Goal: Answer question/provide support: Share knowledge or assist other users

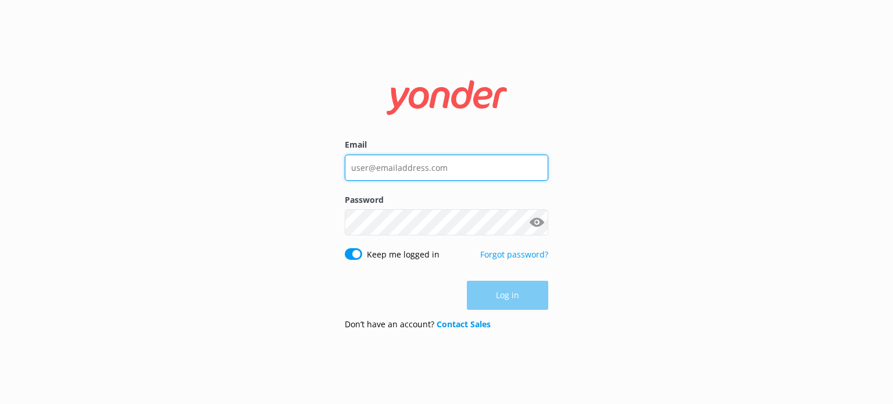
click at [446, 162] on input "Email" at bounding box center [446, 168] width 203 height 26
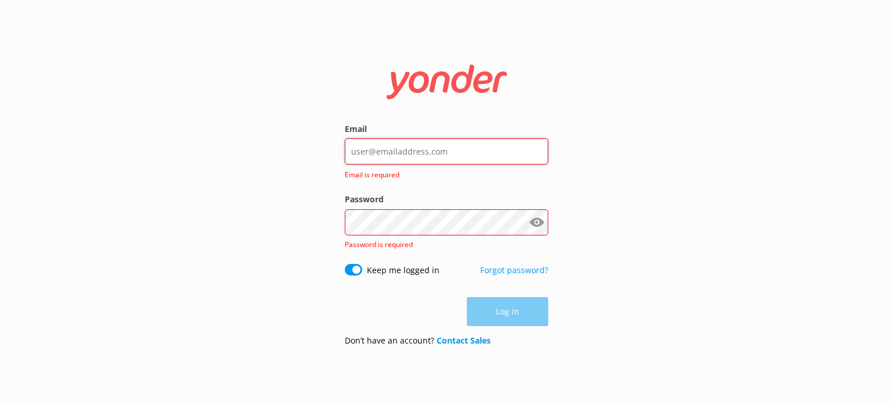
type input "elisha@kissmyaxe.com.au"
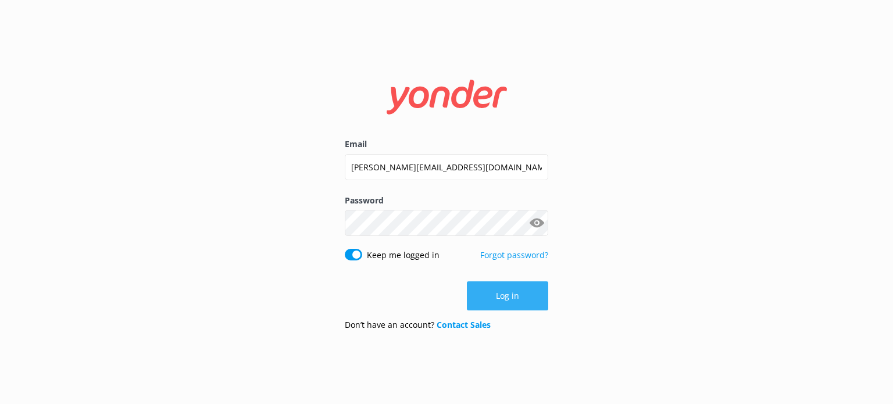
click at [505, 288] on button "Log in" at bounding box center [507, 295] width 81 height 29
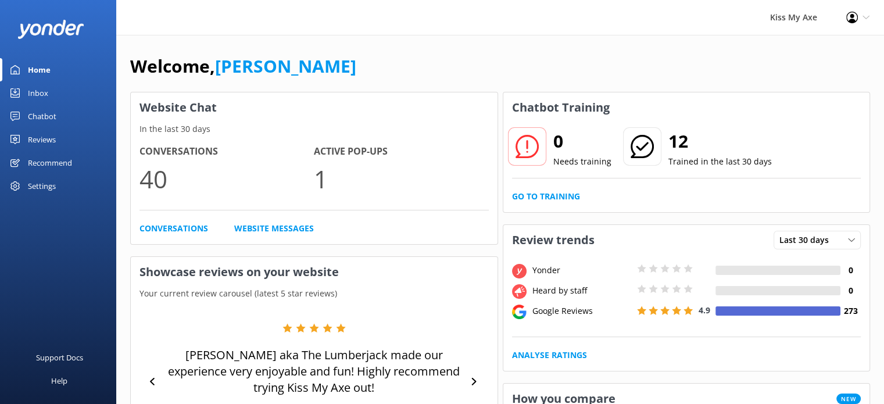
click at [38, 91] on div "Inbox" at bounding box center [38, 92] width 20 height 23
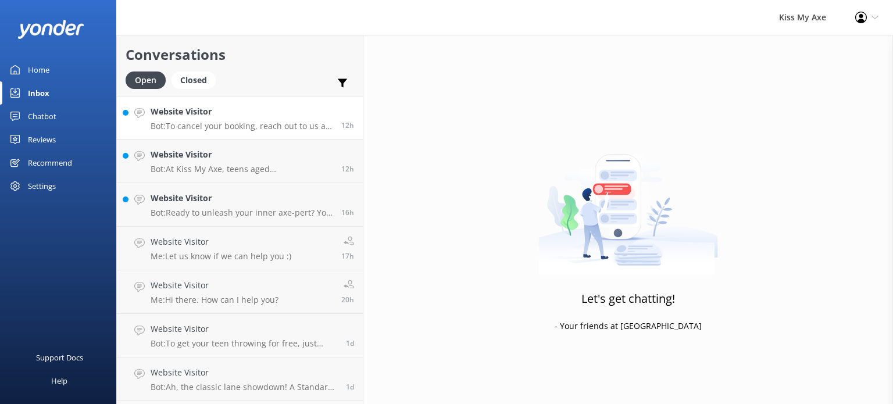
click at [237, 123] on p "Bot: To cancel your booking, reach out to us as early as possible. You can find…" at bounding box center [242, 126] width 182 height 10
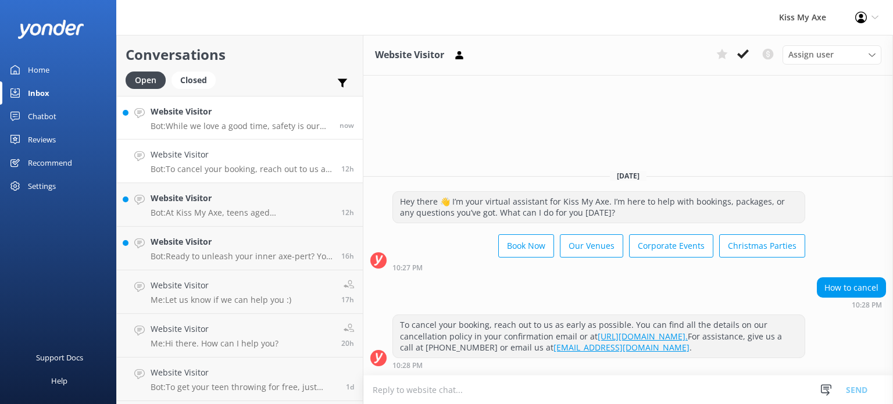
click at [273, 130] on p "Bot: While we love a good time, safety is our top priority! If you've had a cou…" at bounding box center [241, 126] width 180 height 10
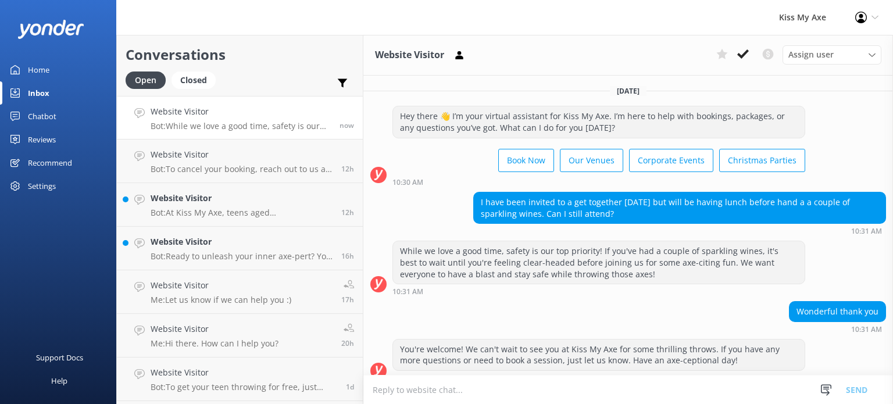
scroll to position [11, 0]
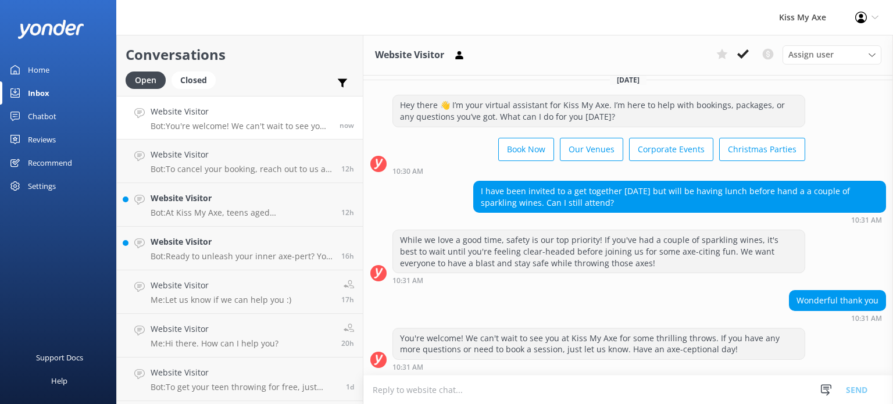
click at [238, 204] on h4 "Website Visitor" at bounding box center [242, 198] width 182 height 13
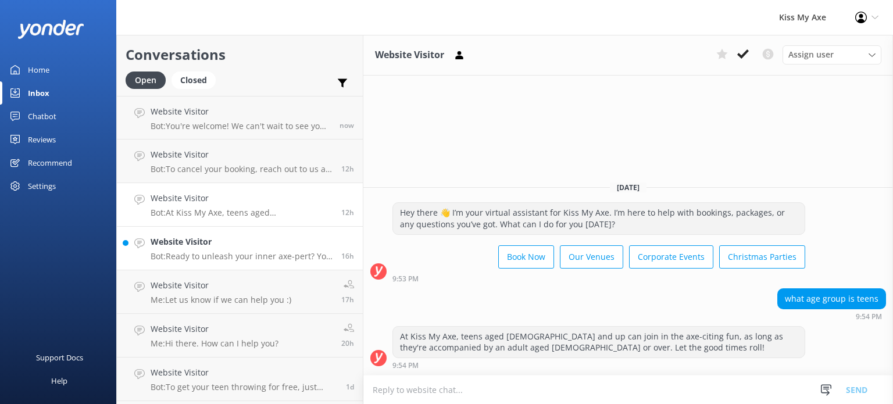
click at [223, 245] on h4 "Website Visitor" at bounding box center [242, 241] width 182 height 13
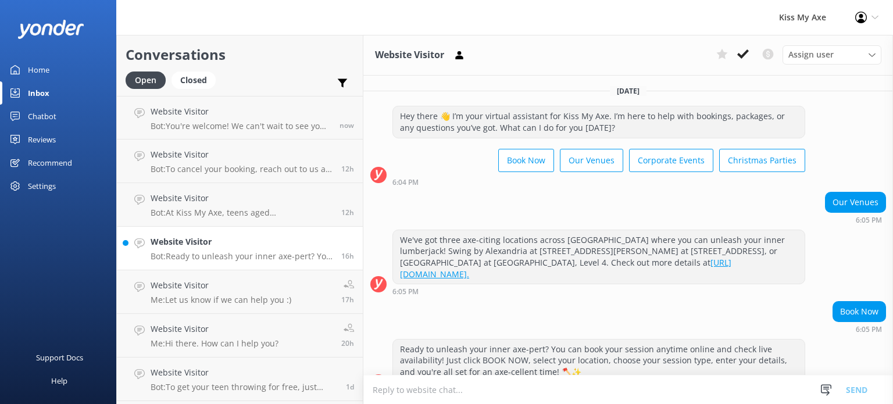
scroll to position [11, 0]
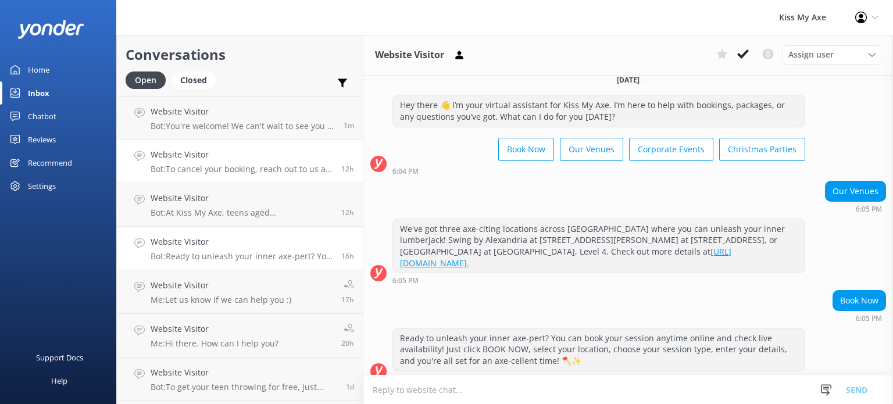
click at [217, 148] on link "Website Visitor Bot: To cancel your booking, reach out to us as early as possib…" at bounding box center [240, 161] width 246 height 44
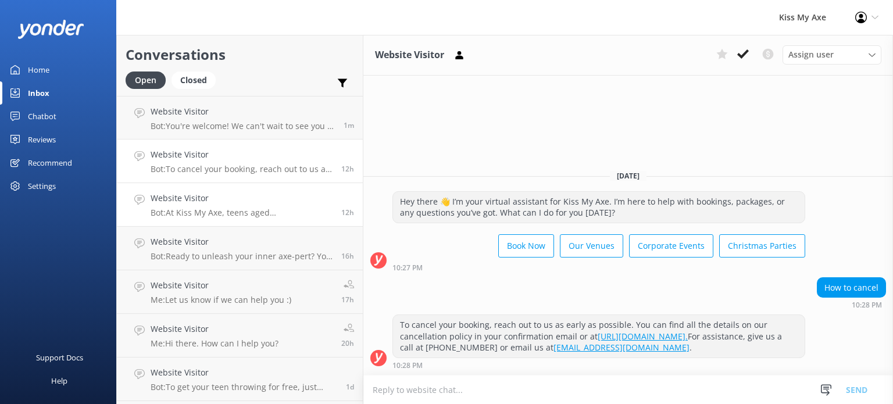
click at [207, 199] on h4 "Website Visitor" at bounding box center [242, 198] width 182 height 13
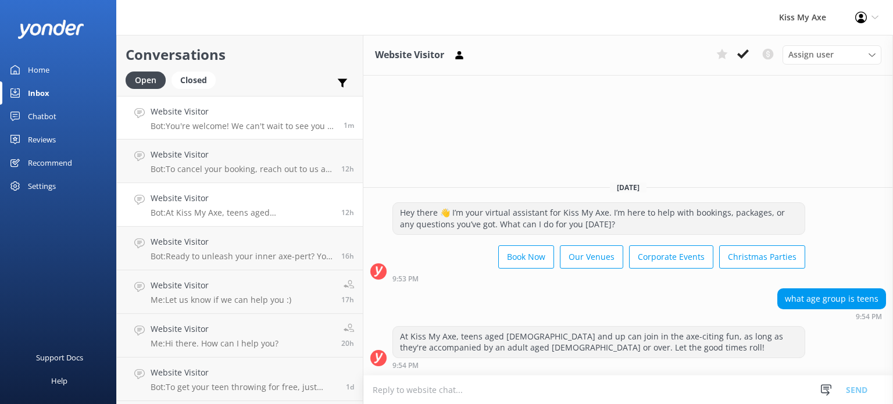
click at [236, 126] on p "Bot: You're welcome! We can't wait to see you at Kiss My Axe for some thrilling…" at bounding box center [243, 126] width 184 height 10
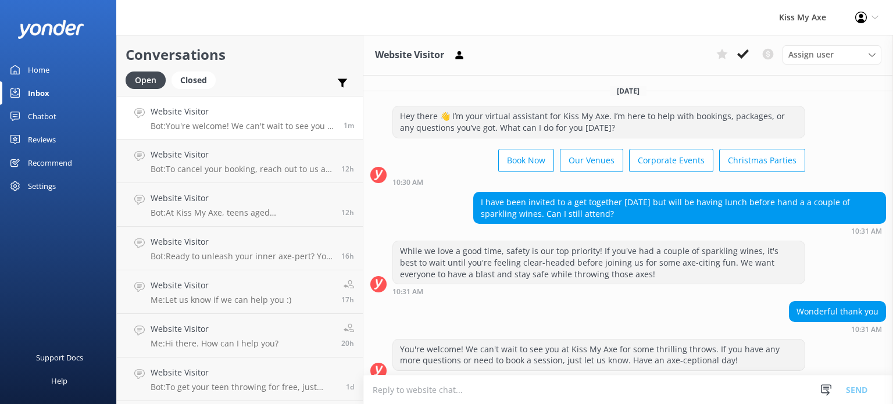
scroll to position [11, 0]
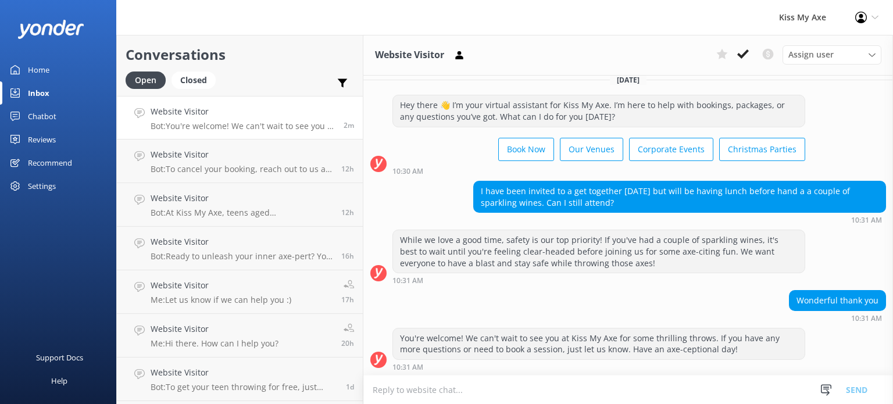
click at [48, 117] on div "Chatbot" at bounding box center [42, 116] width 28 height 23
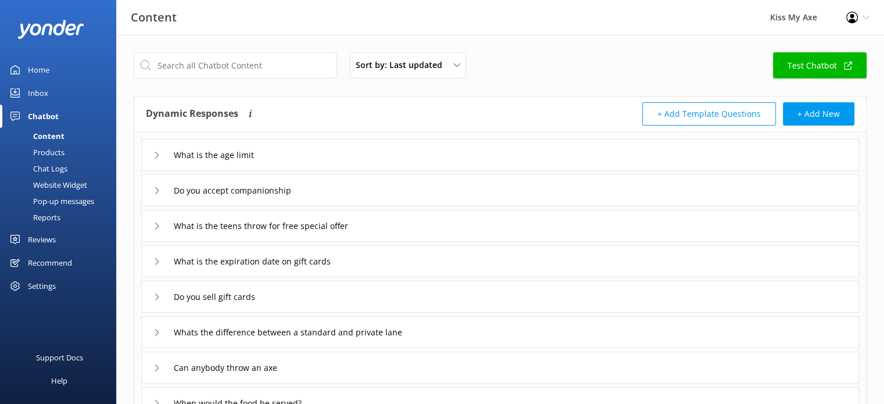
click at [49, 167] on div "Chat Logs" at bounding box center [37, 168] width 60 height 16
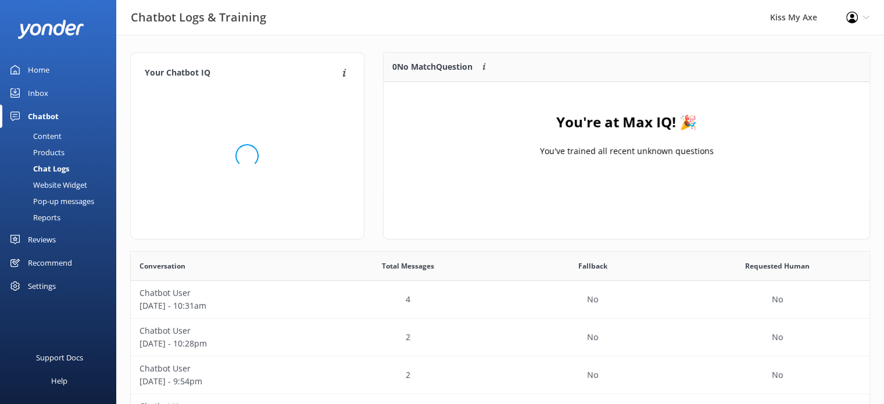
scroll to position [136, 477]
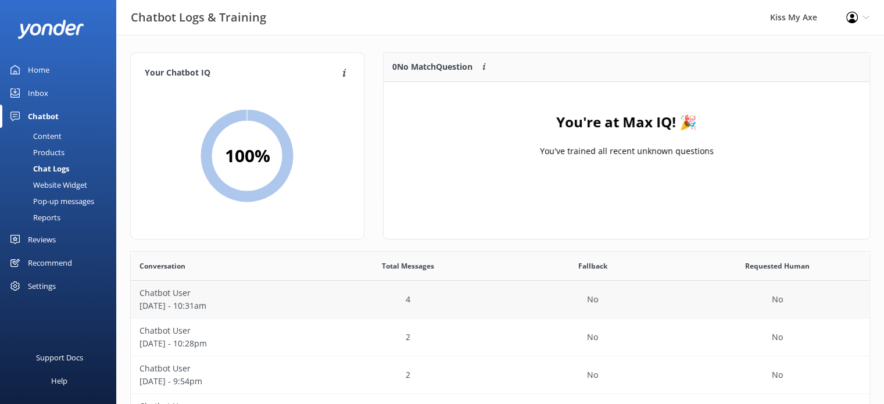
click at [504, 300] on div "No" at bounding box center [592, 300] width 185 height 38
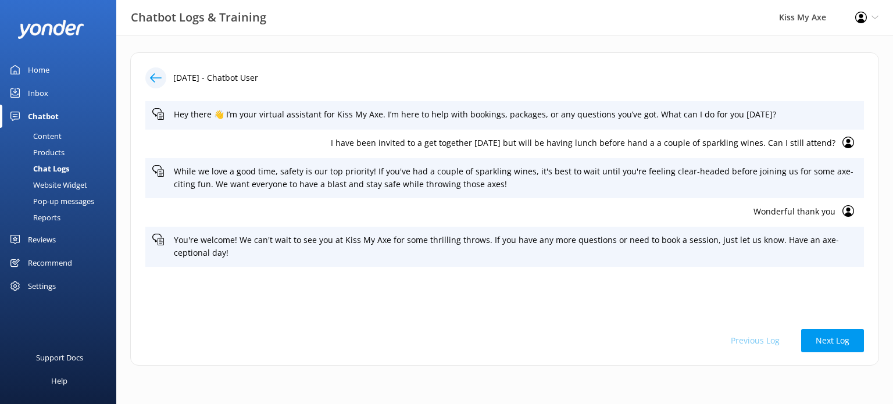
click at [859, 145] on div "I have been invited to a get together [DATE] but will be having lunch before ha…" at bounding box center [504, 144] width 718 height 28
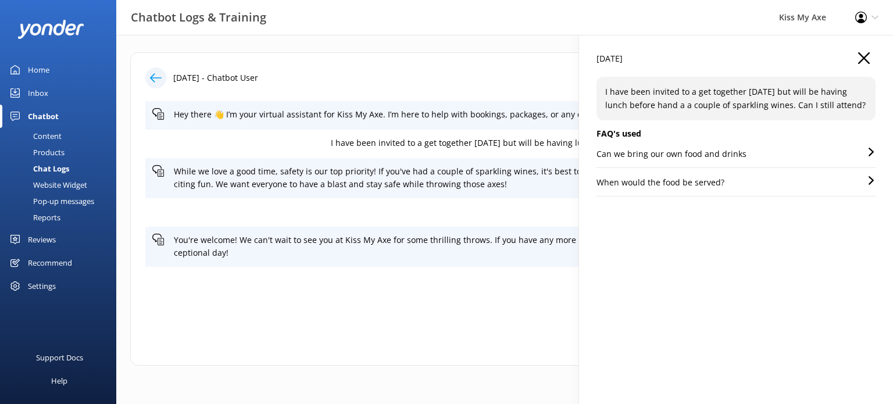
click at [861, 58] on icon "button" at bounding box center [864, 58] width 12 height 12
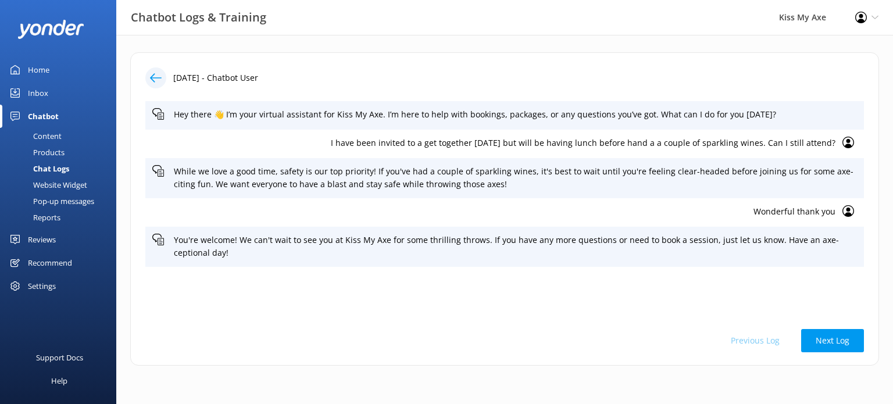
click at [840, 145] on div "I have been invited to a get together [DATE] but will be having lunch before ha…" at bounding box center [504, 144] width 718 height 28
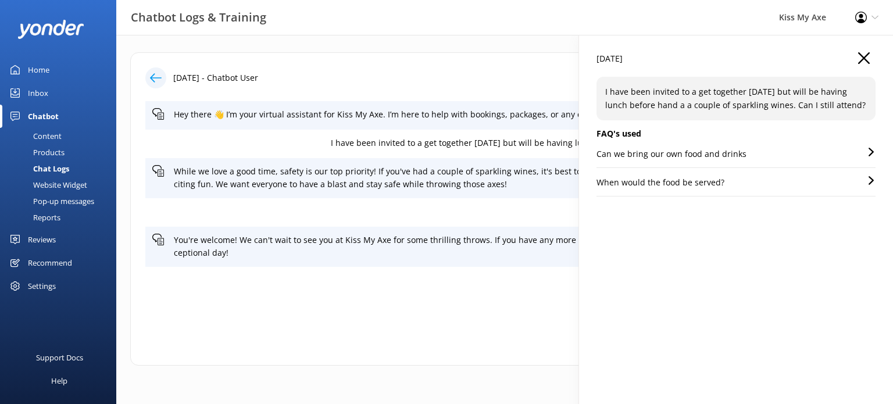
click at [767, 158] on div "Can we bring our own food and drinks" at bounding box center [735, 158] width 279 height 20
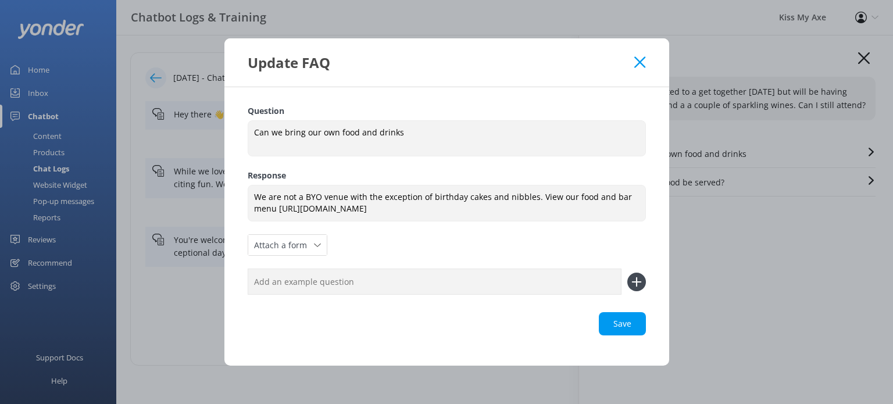
click at [643, 65] on use at bounding box center [639, 61] width 11 height 11
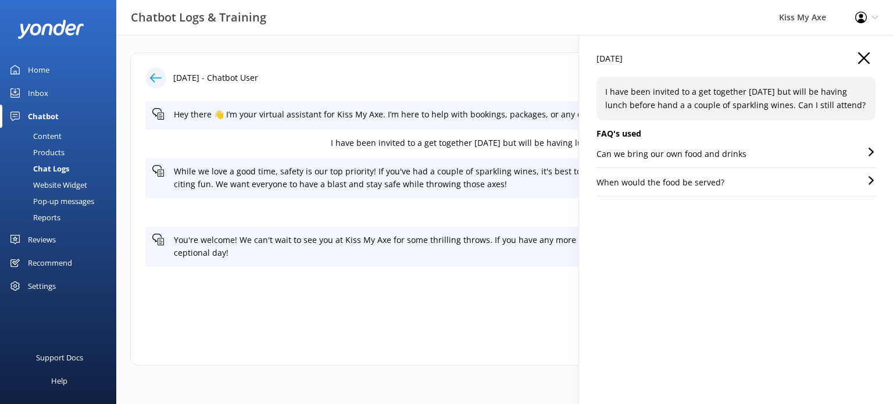
click at [762, 184] on div "When would the food be served?" at bounding box center [735, 186] width 279 height 20
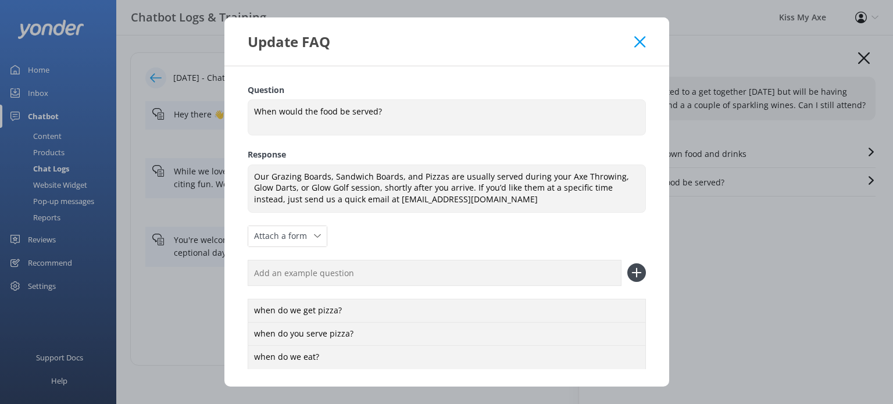
click at [639, 44] on icon at bounding box center [639, 42] width 11 height 12
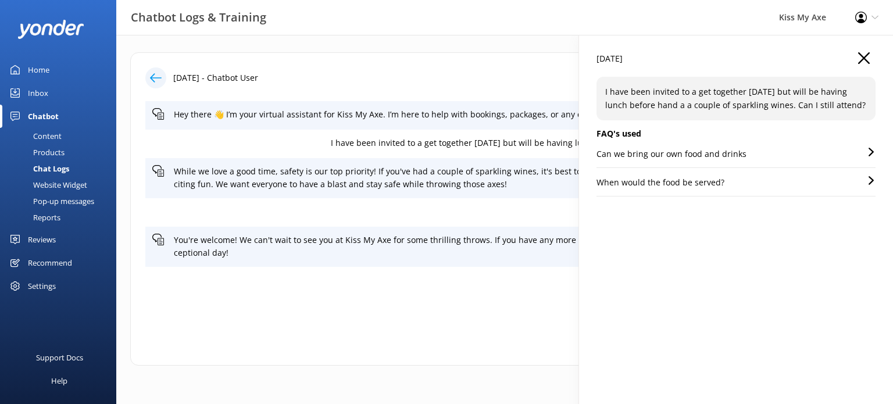
click at [779, 152] on div "Can we bring our own food and drinks" at bounding box center [735, 158] width 279 height 20
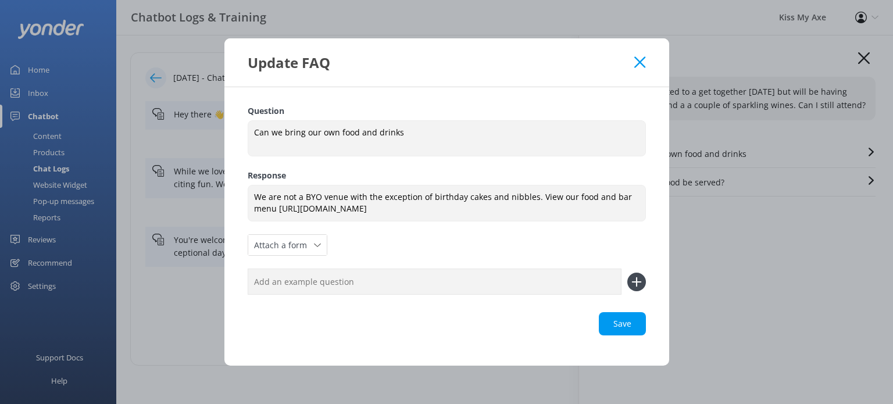
click at [646, 62] on div "Update FAQ" at bounding box center [446, 62] width 445 height 48
click at [640, 55] on div "Update FAQ" at bounding box center [446, 62] width 445 height 48
click at [639, 60] on icon at bounding box center [639, 62] width 11 height 12
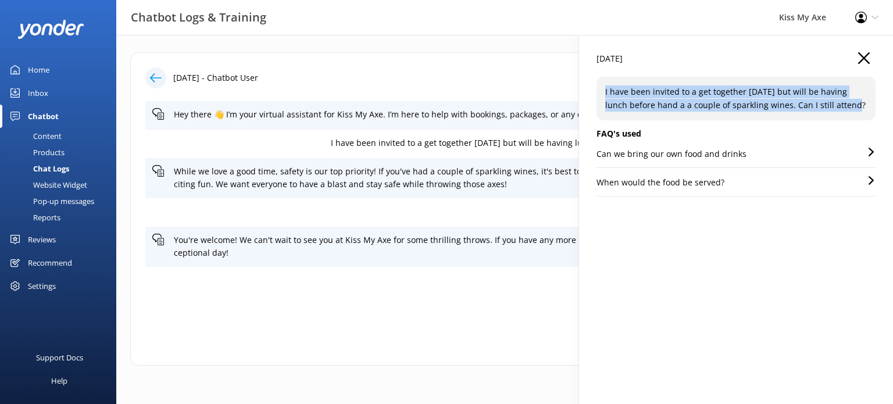
drag, startPoint x: 839, startPoint y: 105, endPoint x: 593, endPoint y: 85, distance: 246.6
click at [593, 85] on div "[DATE] I have been invited to a get together [DATE] but will be having lunch be…" at bounding box center [736, 237] width 314 height 404
copy p "I have been invited to a get together [DATE] but will be having lunch before ha…"
click at [46, 134] on div "Content" at bounding box center [34, 136] width 55 height 16
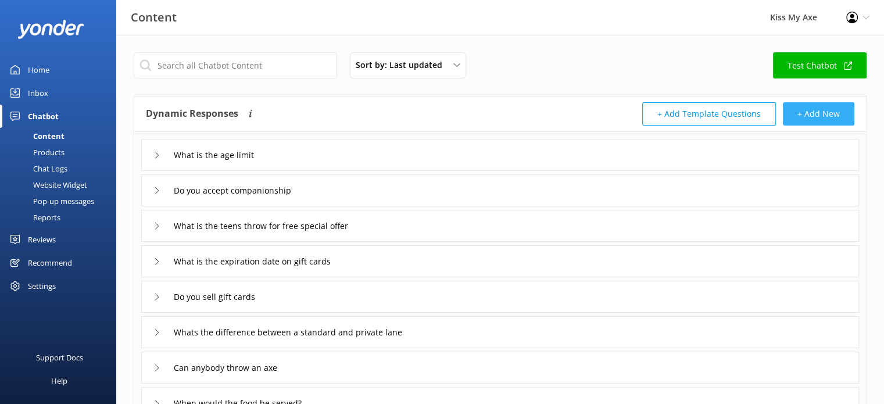
click at [814, 111] on button "+ Add New" at bounding box center [818, 113] width 71 height 23
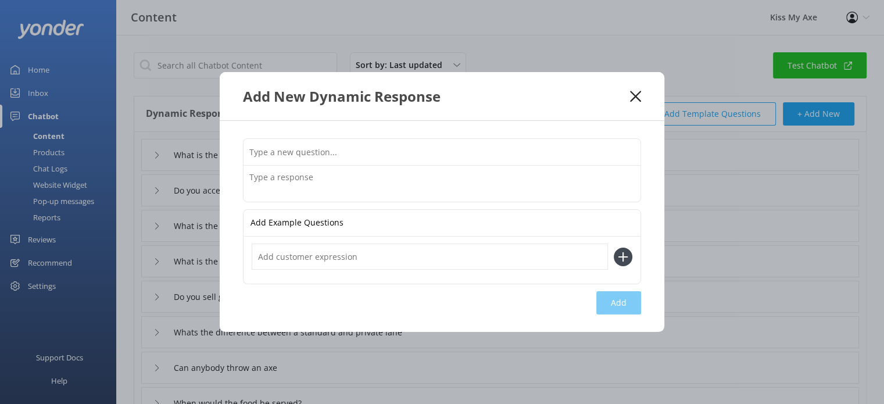
click at [431, 156] on input "text" at bounding box center [442, 152] width 397 height 26
paste input "I have been invited to a get together [DATE] but will be having lunch before ha…"
type input "I have been invited to a get together [DATE] but will be having lunch before ha…"
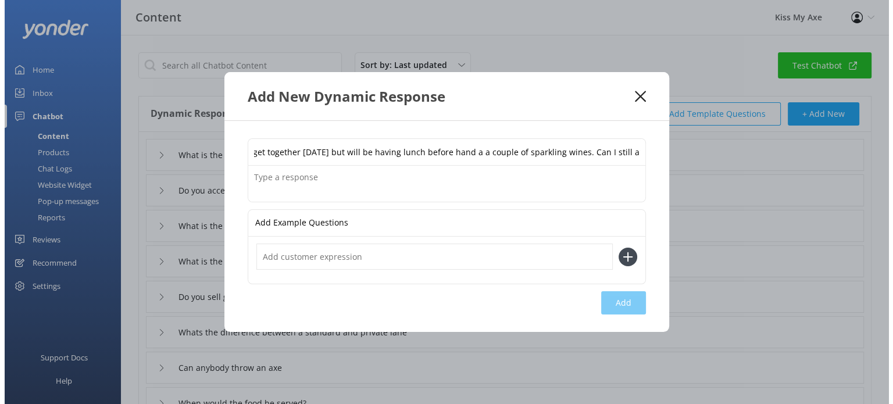
scroll to position [0, 0]
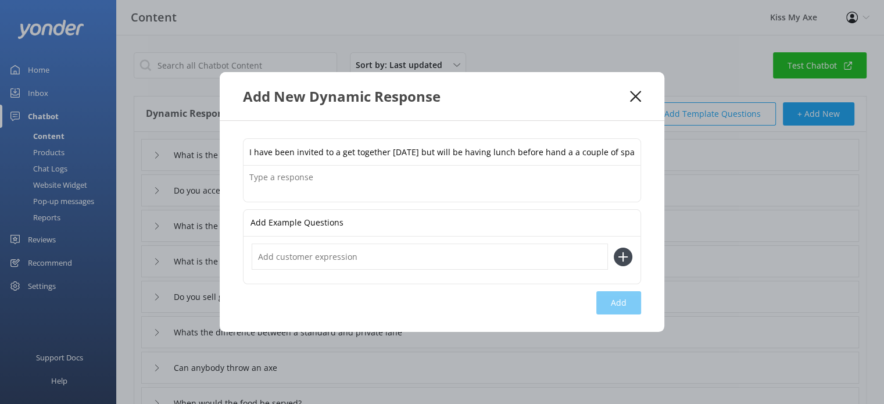
click at [388, 180] on textarea at bounding box center [442, 184] width 397 height 36
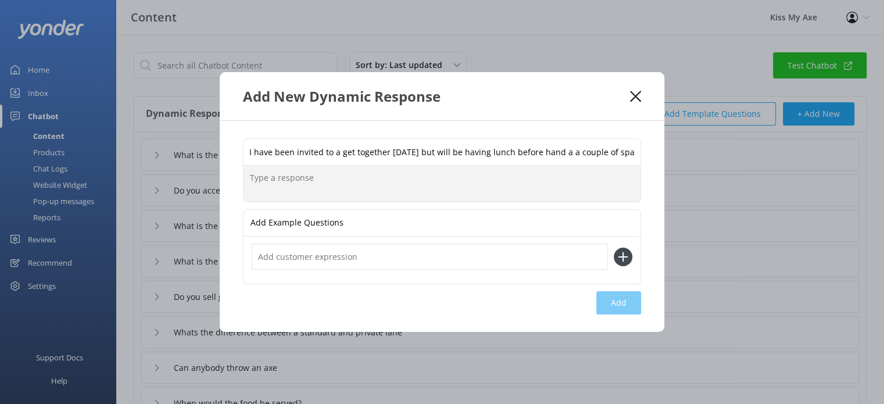
click at [632, 96] on icon at bounding box center [635, 97] width 11 height 12
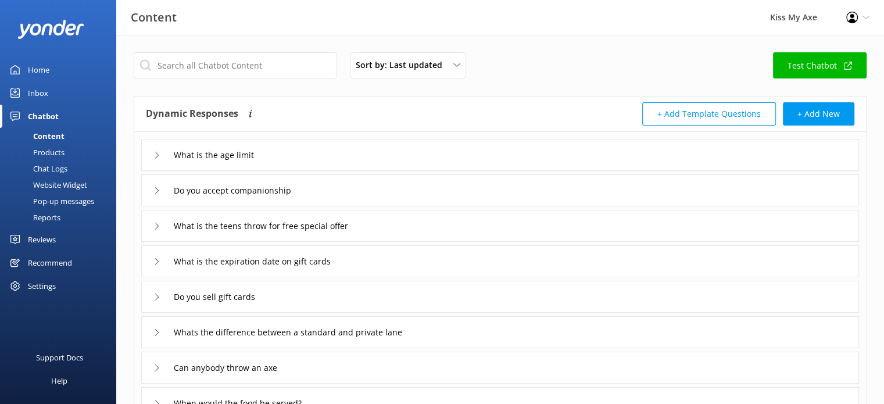
click at [59, 171] on div "Chat Logs" at bounding box center [37, 168] width 60 height 16
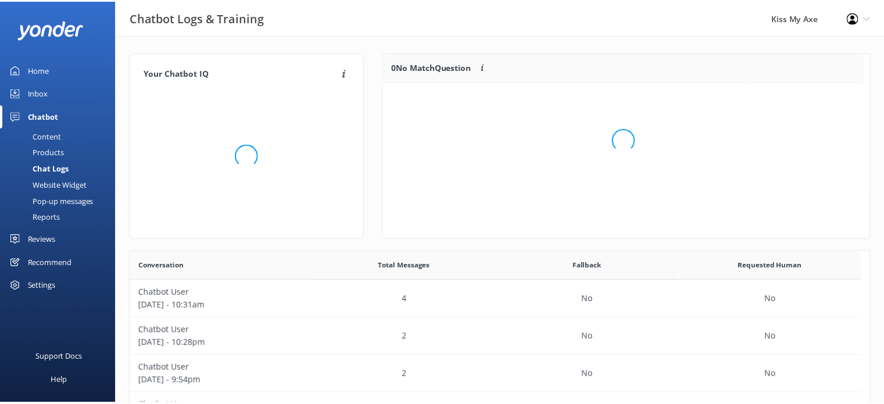
scroll to position [136, 477]
